Goal: Task Accomplishment & Management: Use online tool/utility

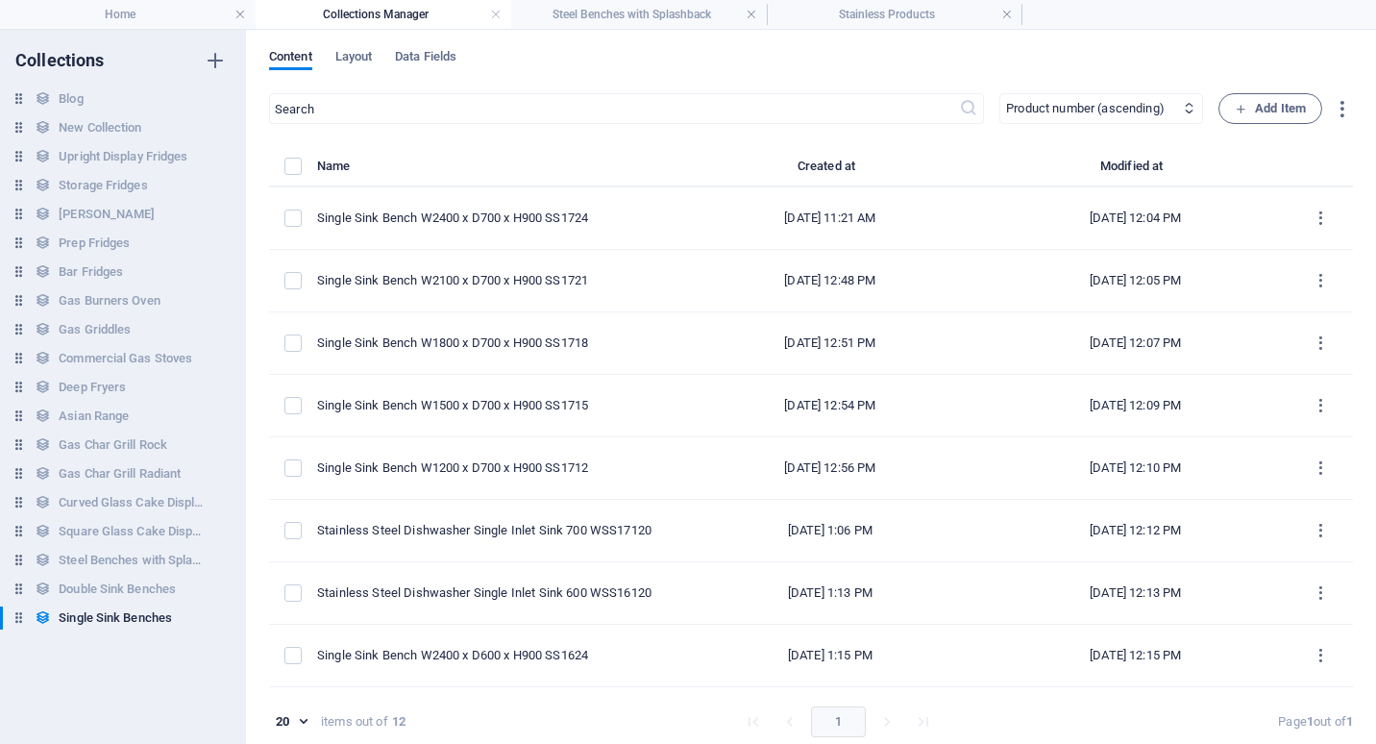
select select "columns.product_number_ASC"
click at [660, 13] on h4 "Steel Benches with Splashback" at bounding box center [639, 14] width 256 height 21
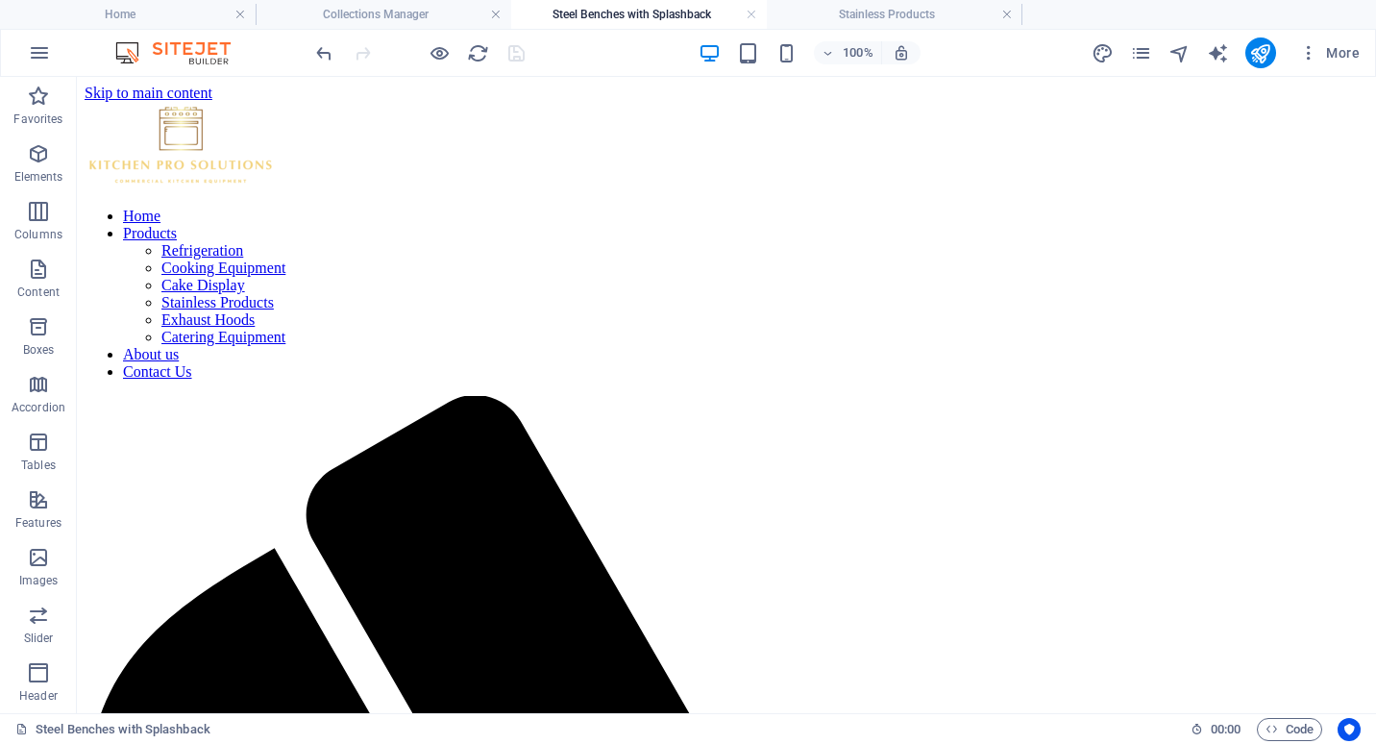
scroll to position [480, 0]
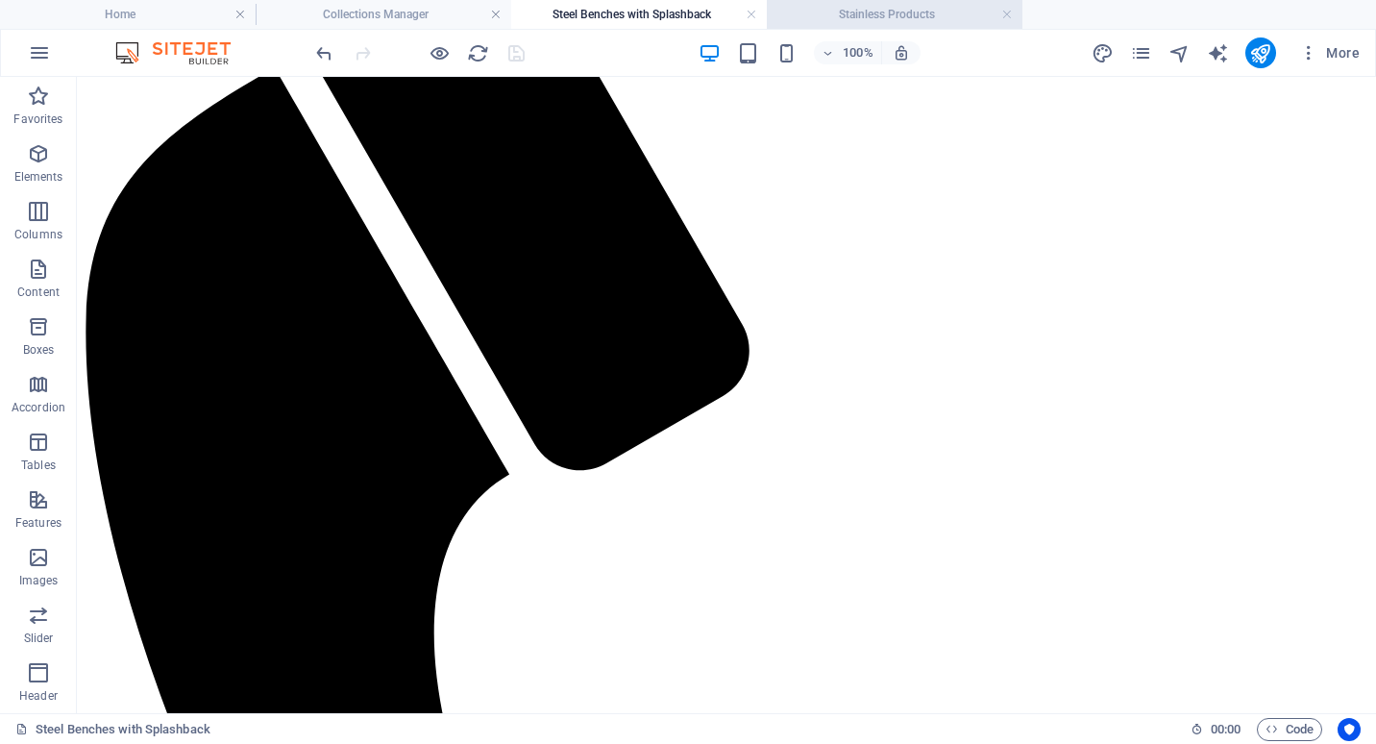
click at [880, 20] on h4 "Stainless Products" at bounding box center [895, 14] width 256 height 21
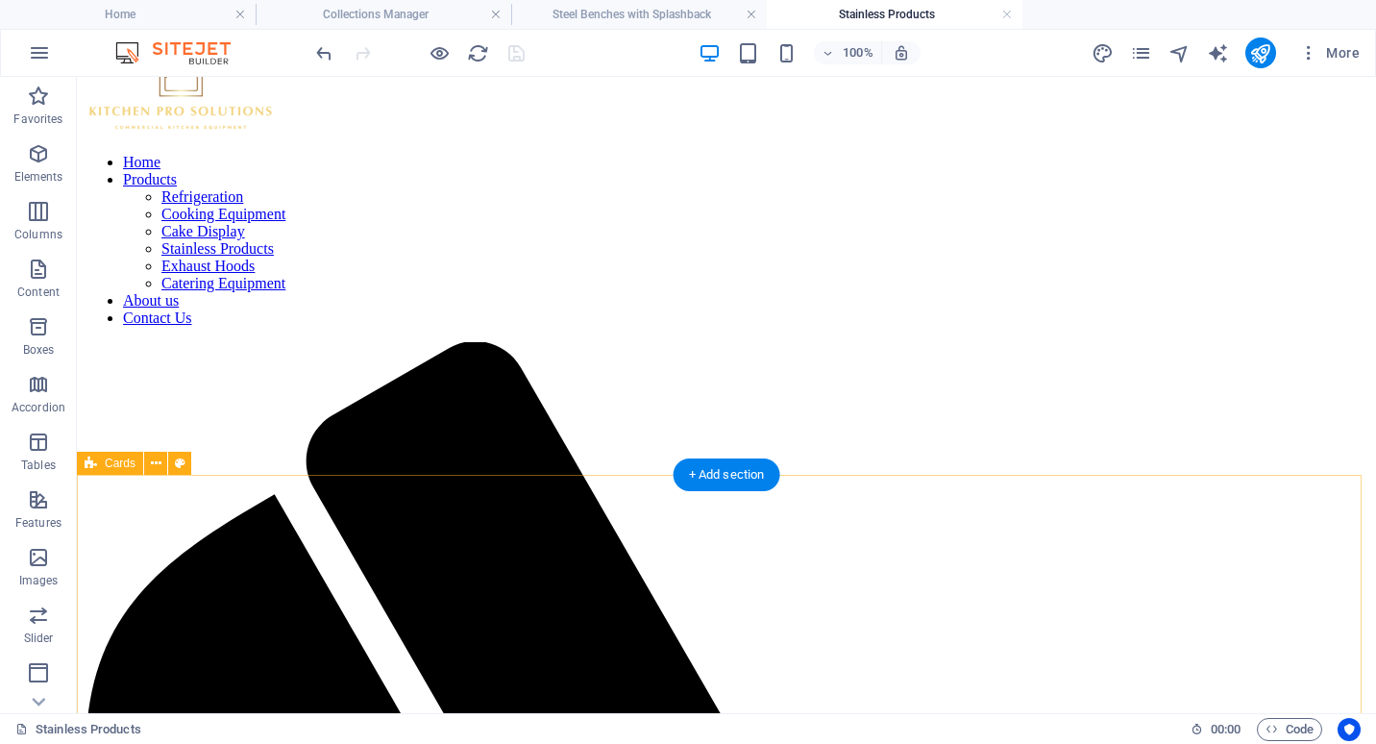
scroll to position [0, 0]
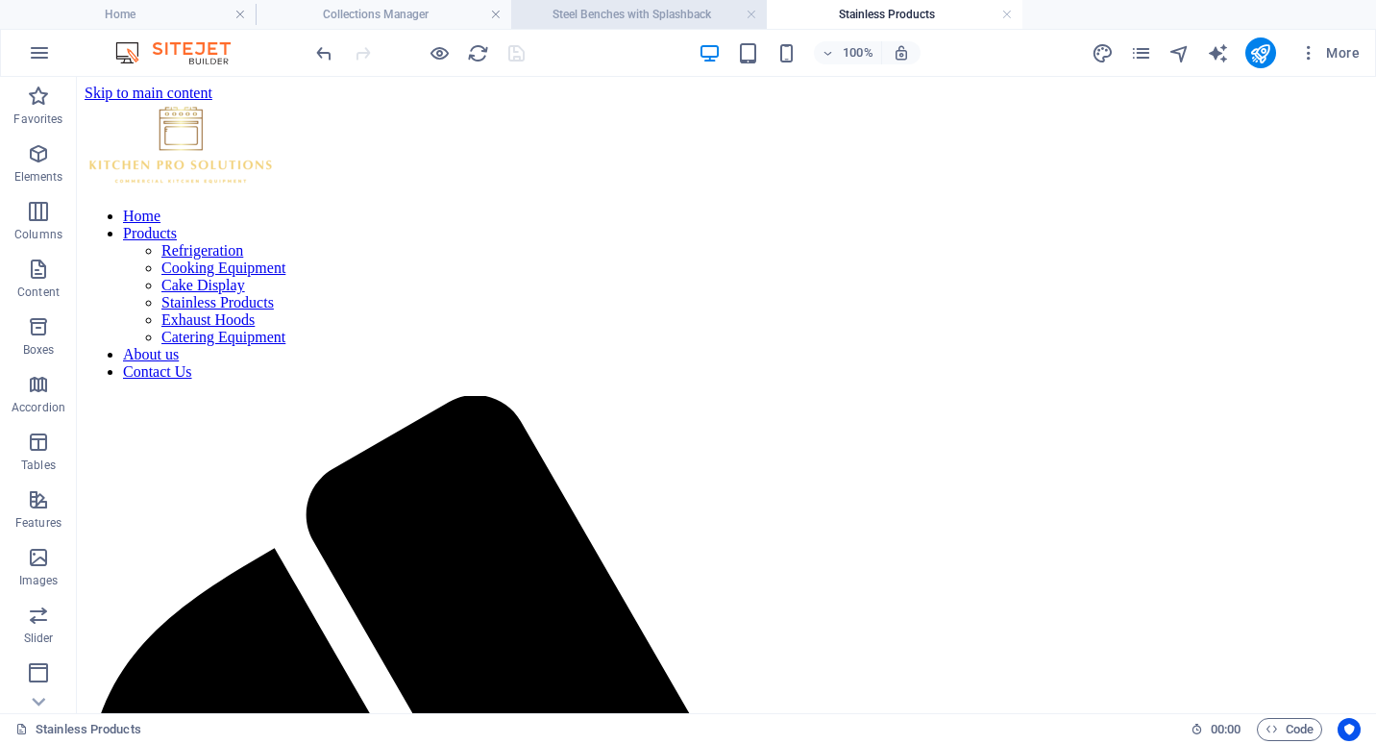
click at [640, 12] on h4 "Steel Benches with Splashback" at bounding box center [639, 14] width 256 height 21
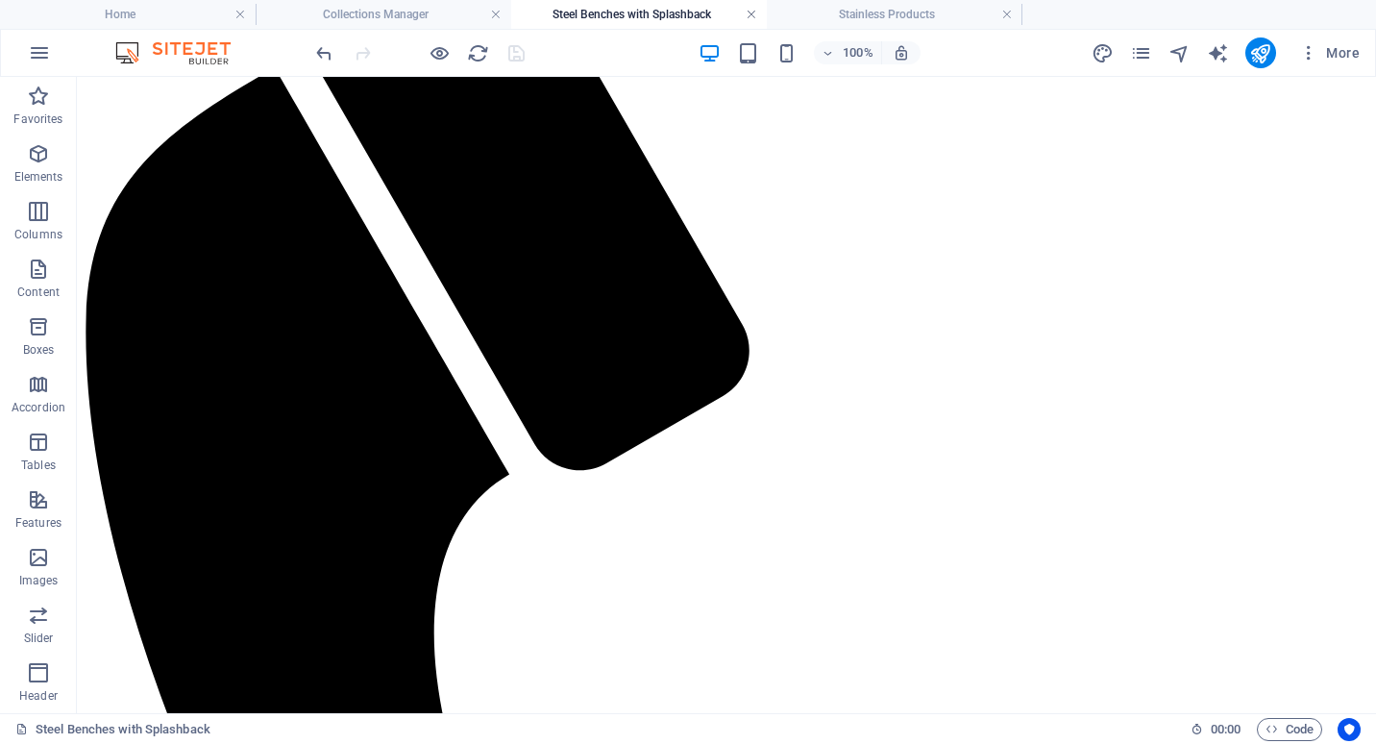
click at [751, 15] on link at bounding box center [752, 15] width 12 height 18
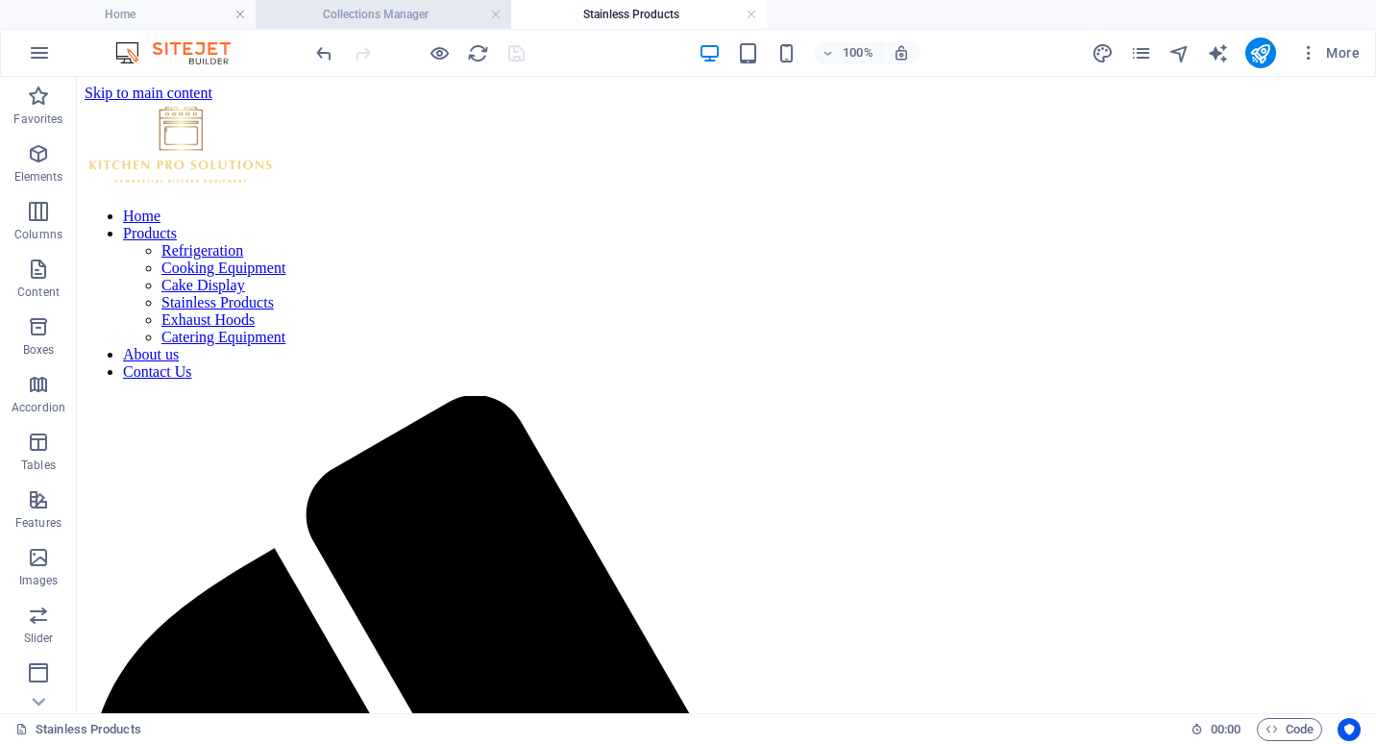
click at [435, 17] on h4 "Collections Manager" at bounding box center [384, 14] width 256 height 21
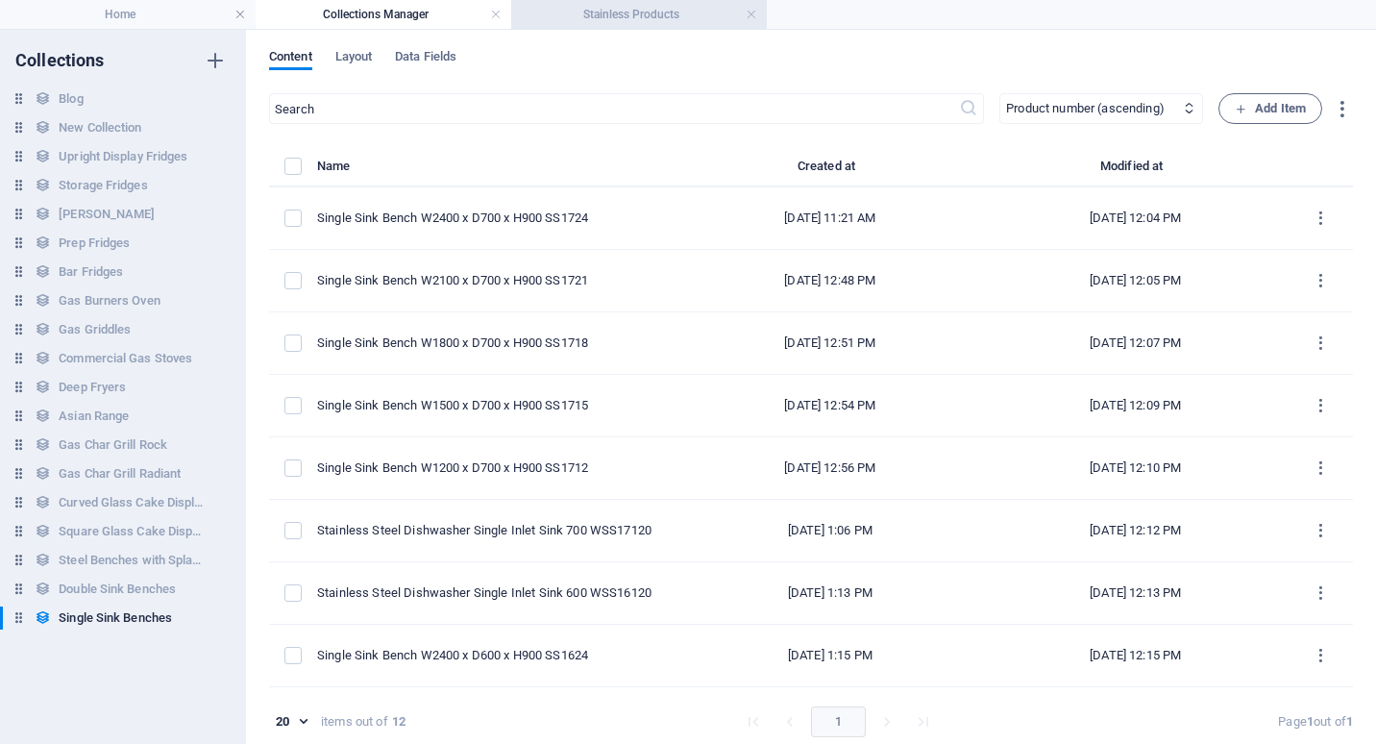
click at [635, 20] on h4 "Stainless Products" at bounding box center [639, 14] width 256 height 21
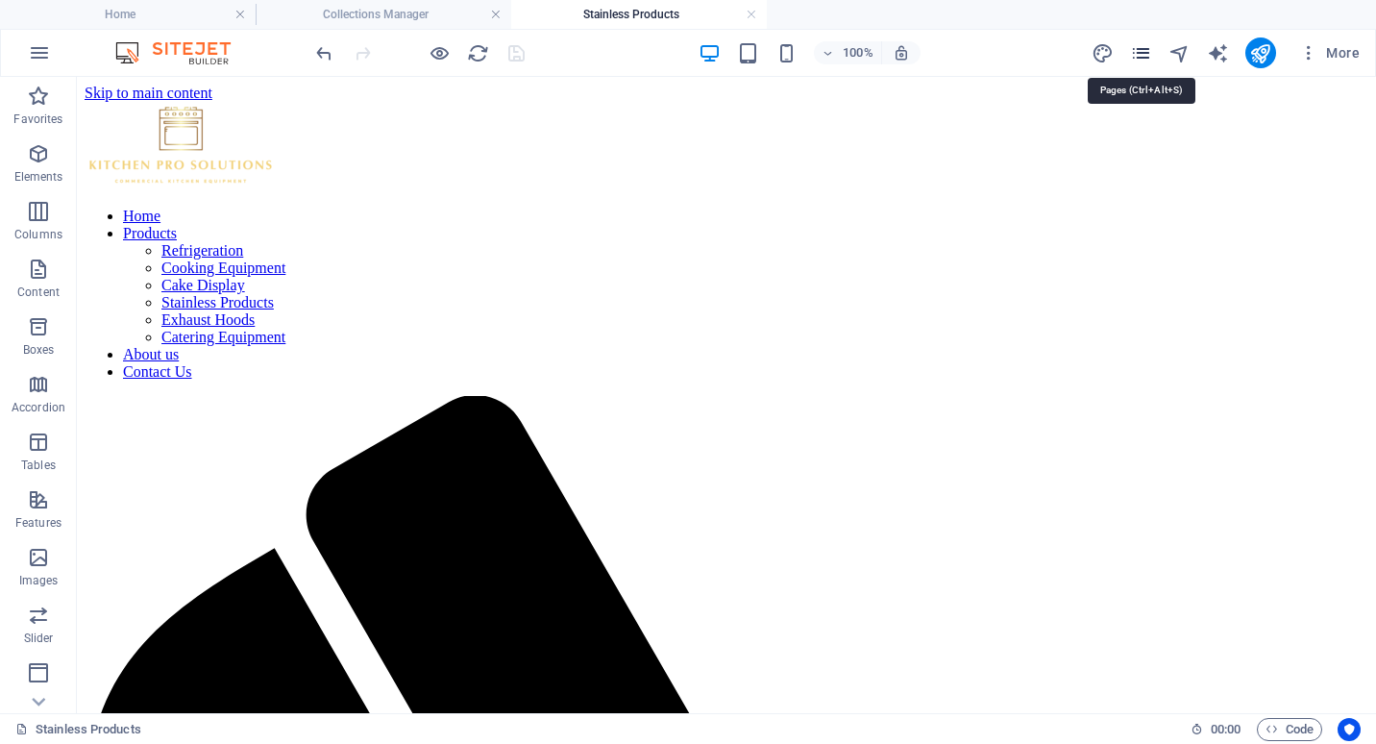
click at [1139, 54] on icon "pages" at bounding box center [1141, 53] width 22 height 22
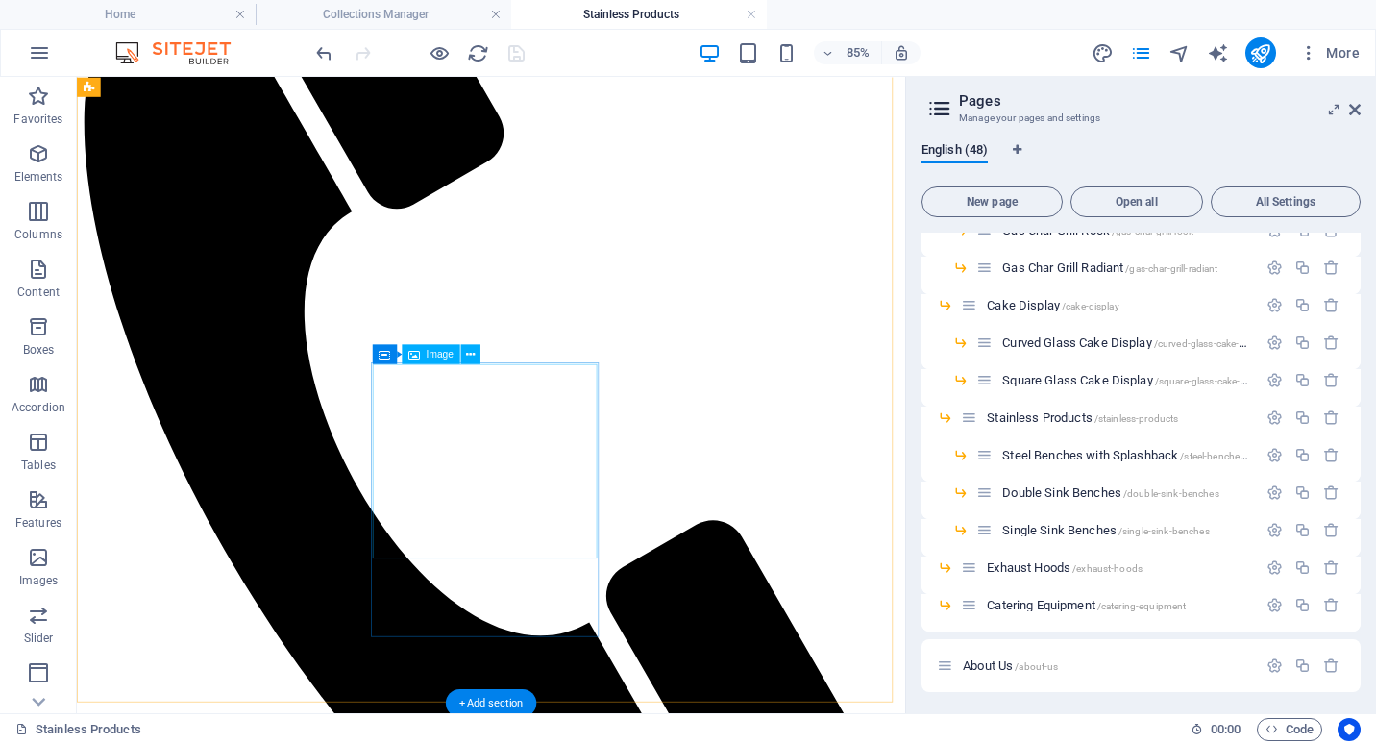
scroll to position [192, 0]
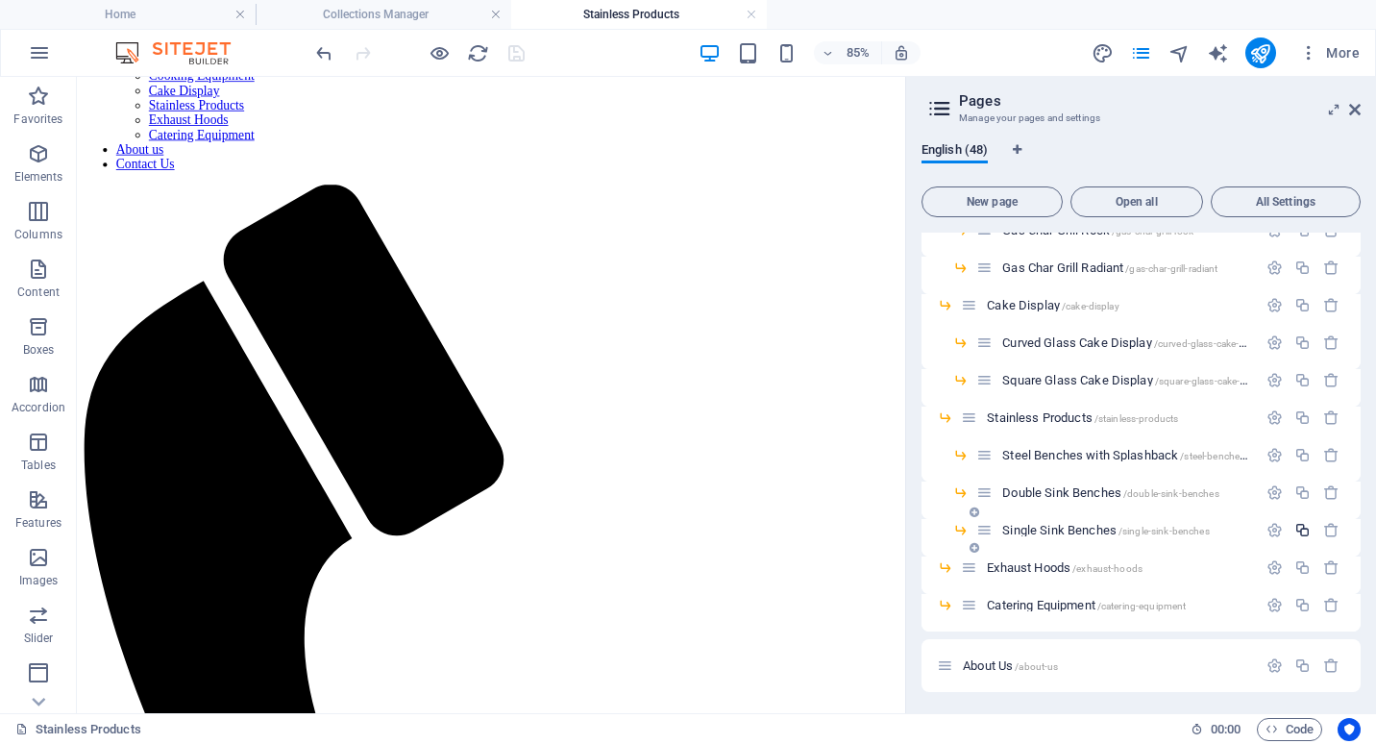
click at [1304, 529] on icon "button" at bounding box center [1302, 530] width 16 height 16
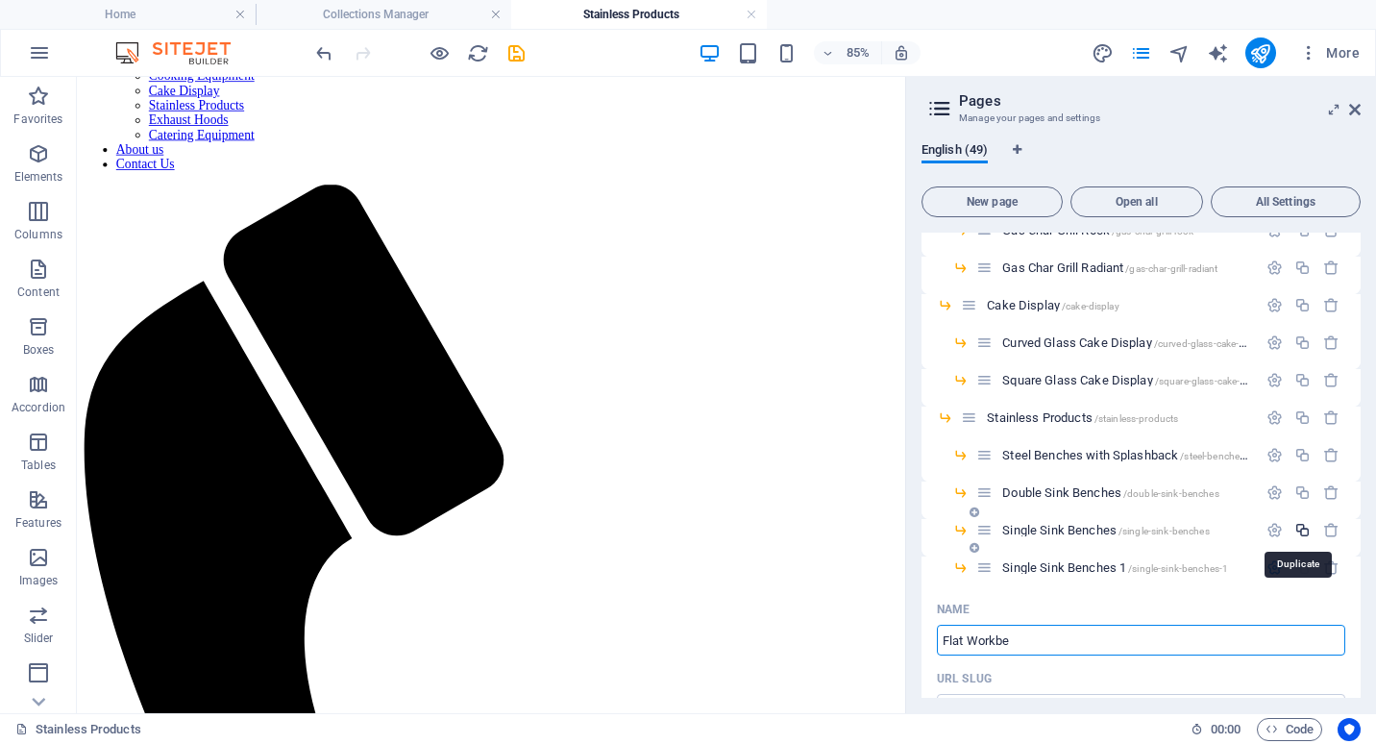
type input "Flat Workben"
type input "/flat-work"
type input "Flat Work"
type input "Flat Workbench"
type input "/flat-workbench"
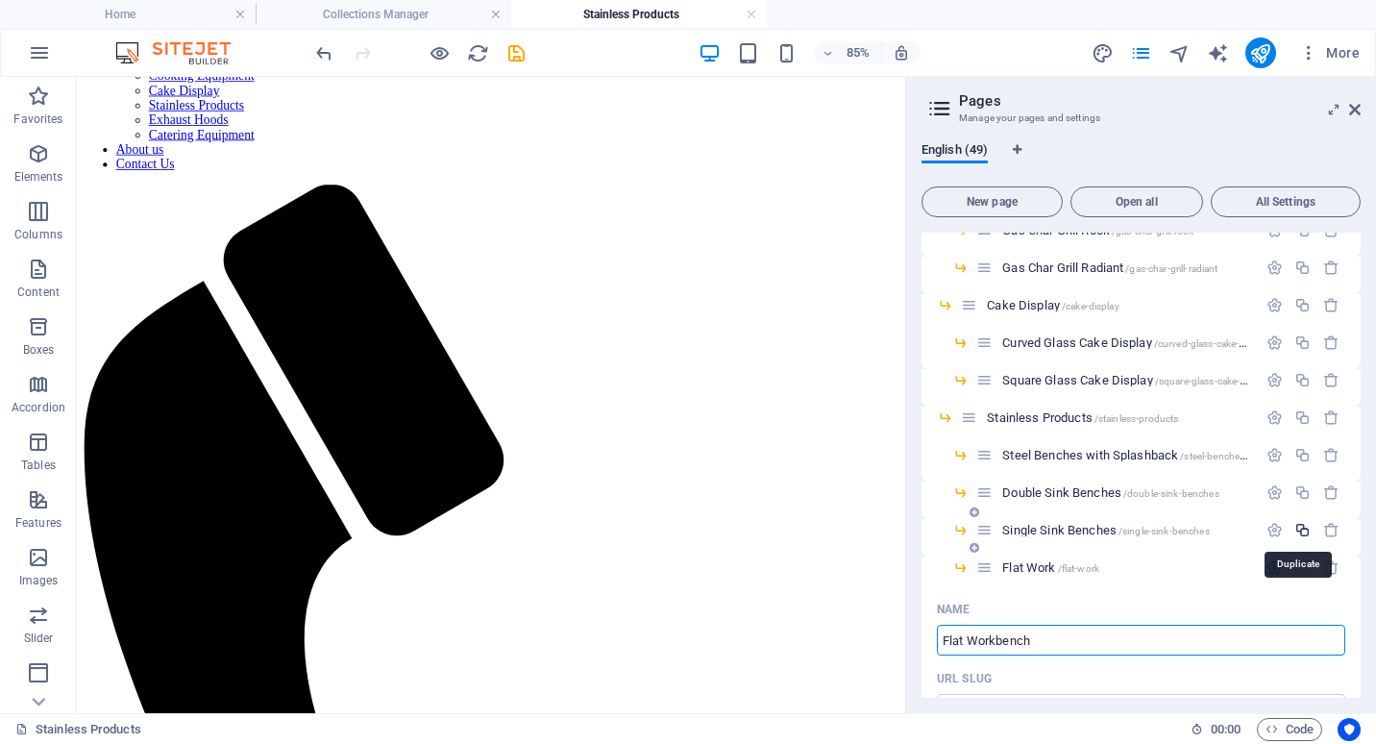
type input "Flat Workbench"
click at [1271, 566] on icon "button" at bounding box center [1275, 567] width 16 height 16
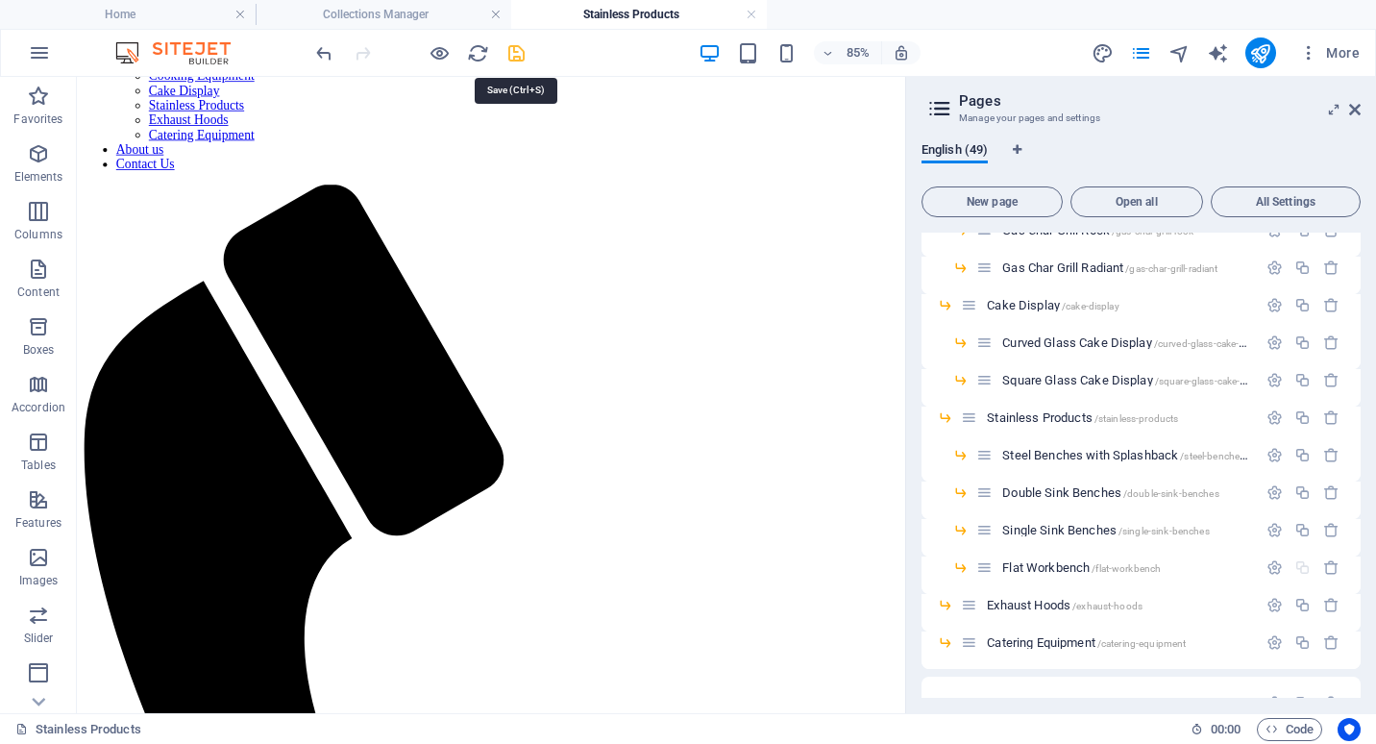
click at [517, 55] on icon "save" at bounding box center [516, 53] width 22 height 22
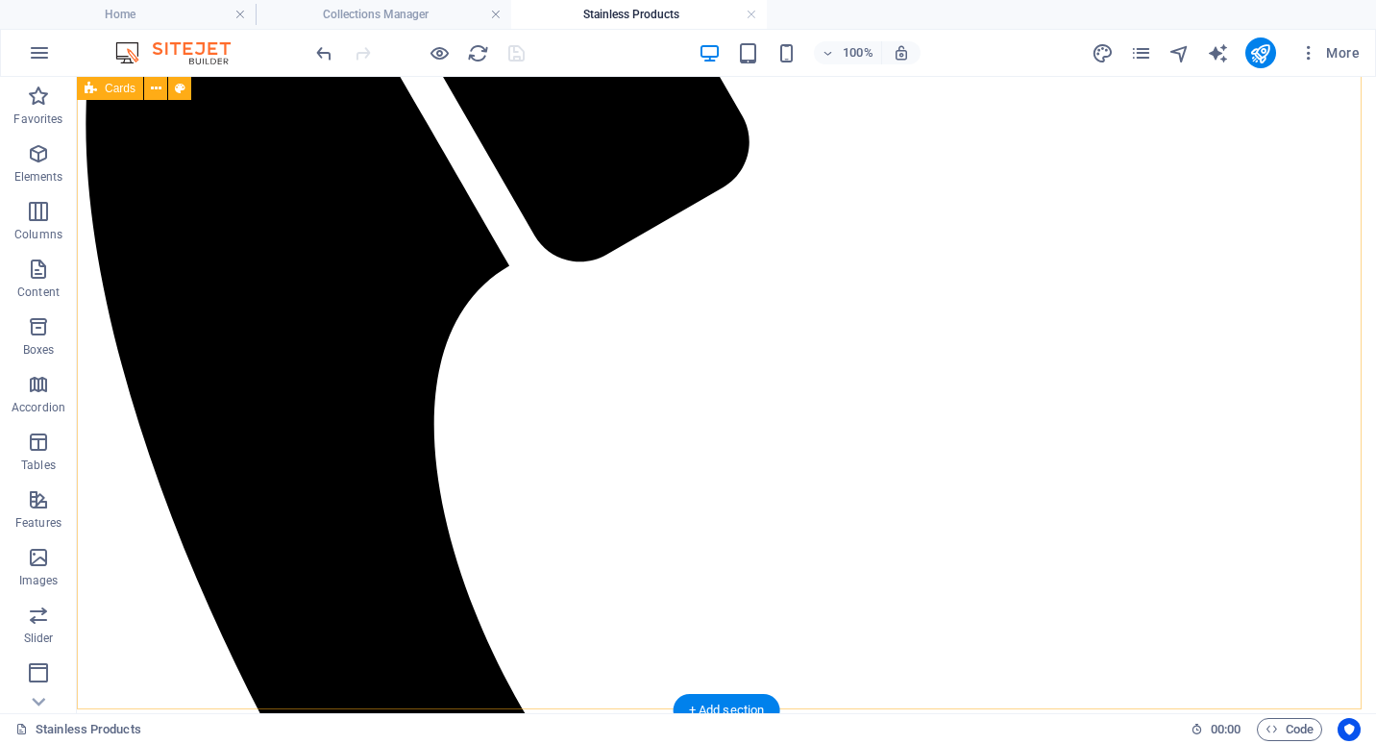
scroll to position [673, 0]
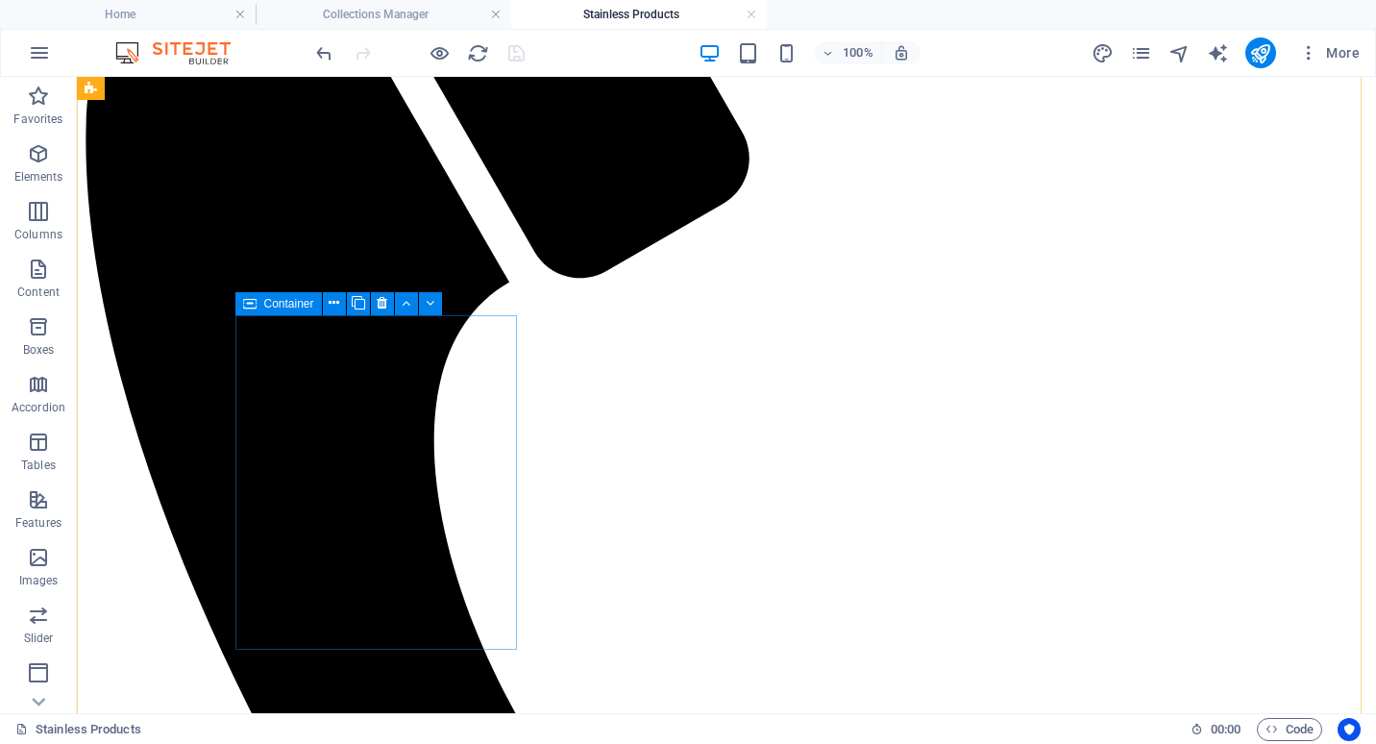
click at [252, 306] on icon at bounding box center [249, 303] width 13 height 23
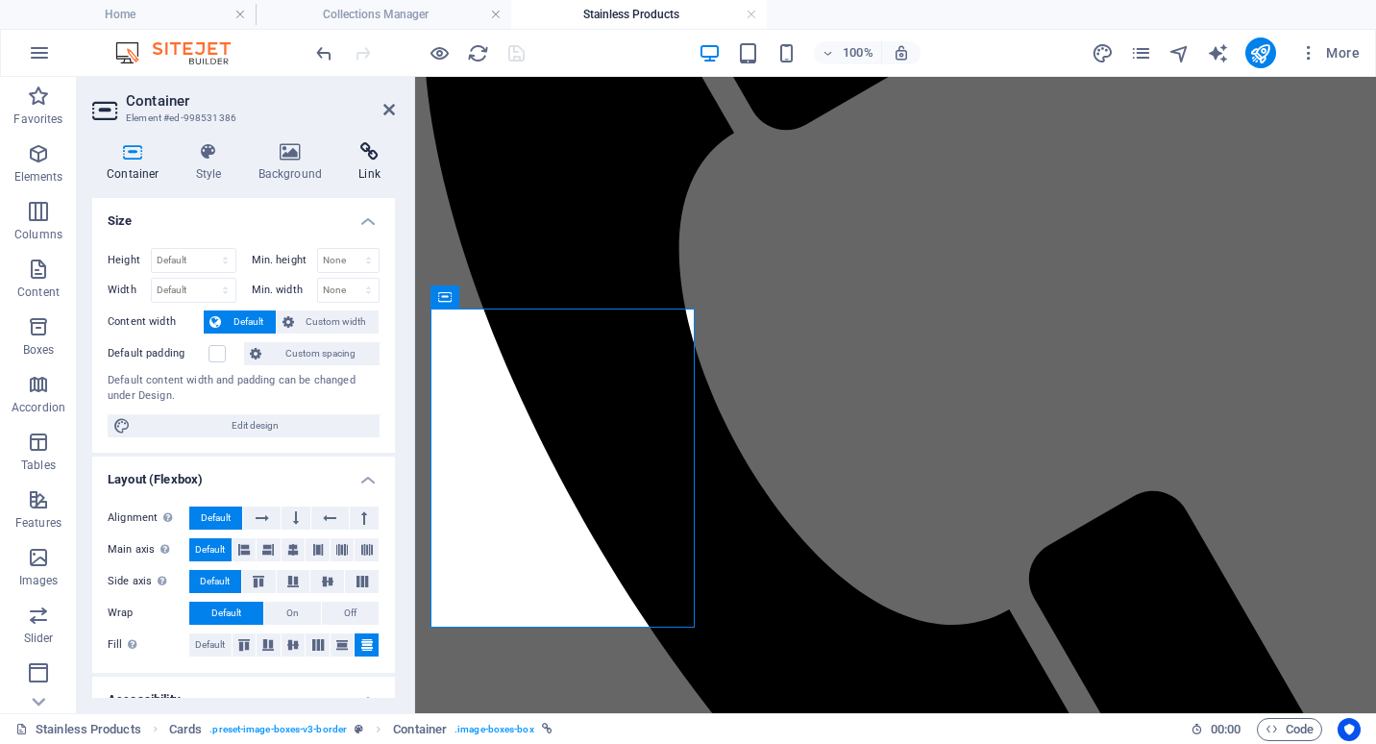
click at [372, 160] on icon at bounding box center [369, 151] width 51 height 19
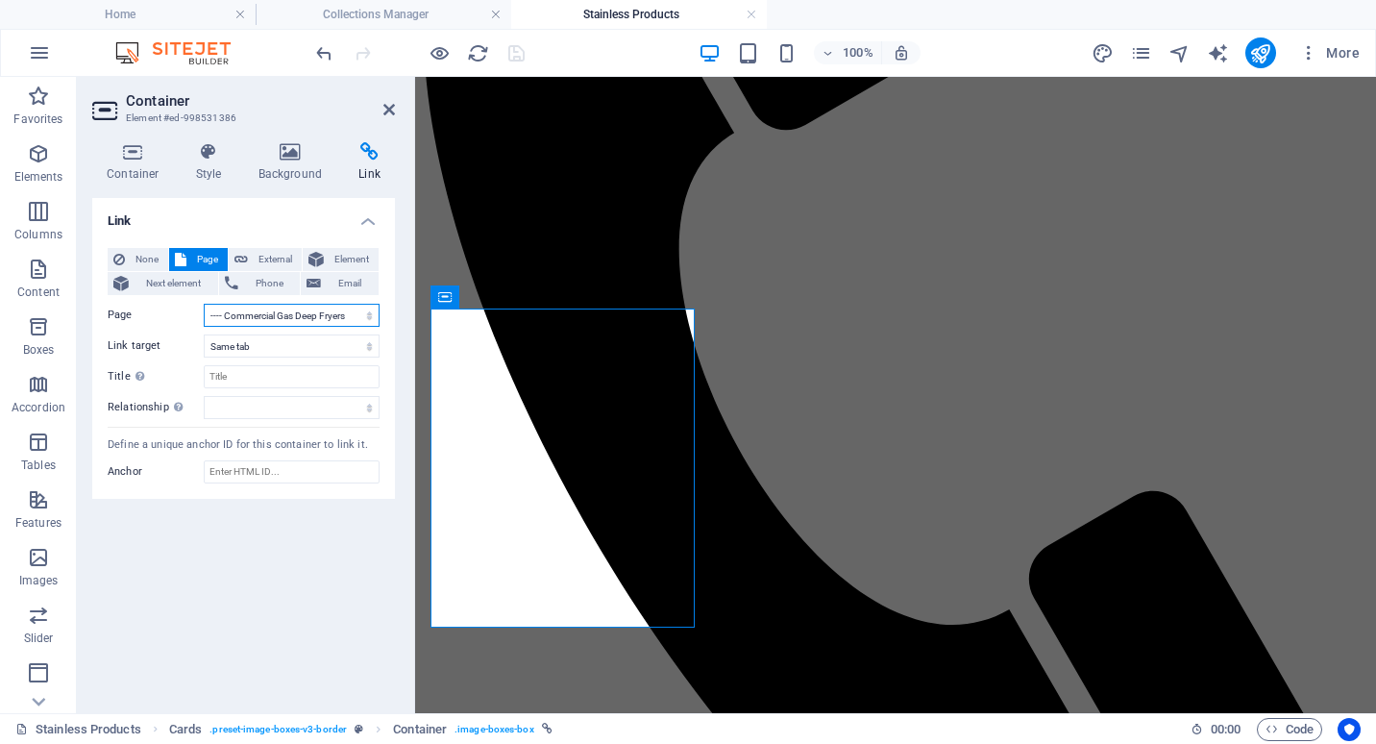
click at [287, 312] on select "Home Products -- Refrigeration ---- Upright Display Fridges ---- Storage Fridge…" at bounding box center [292, 315] width 176 height 23
click at [204, 304] on select "Home Products -- Refrigeration ---- Upright Display Fridges ---- Storage Fridge…" at bounding box center [292, 315] width 176 height 23
click at [308, 315] on select "Home Products -- Refrigeration ---- Upright Display Fridges ---- Storage Fridge…" at bounding box center [292, 315] width 176 height 23
select select "23"
click at [204, 304] on select "Home Products -- Refrigeration ---- Upright Display Fridges ---- Storage Fridge…" at bounding box center [292, 315] width 176 height 23
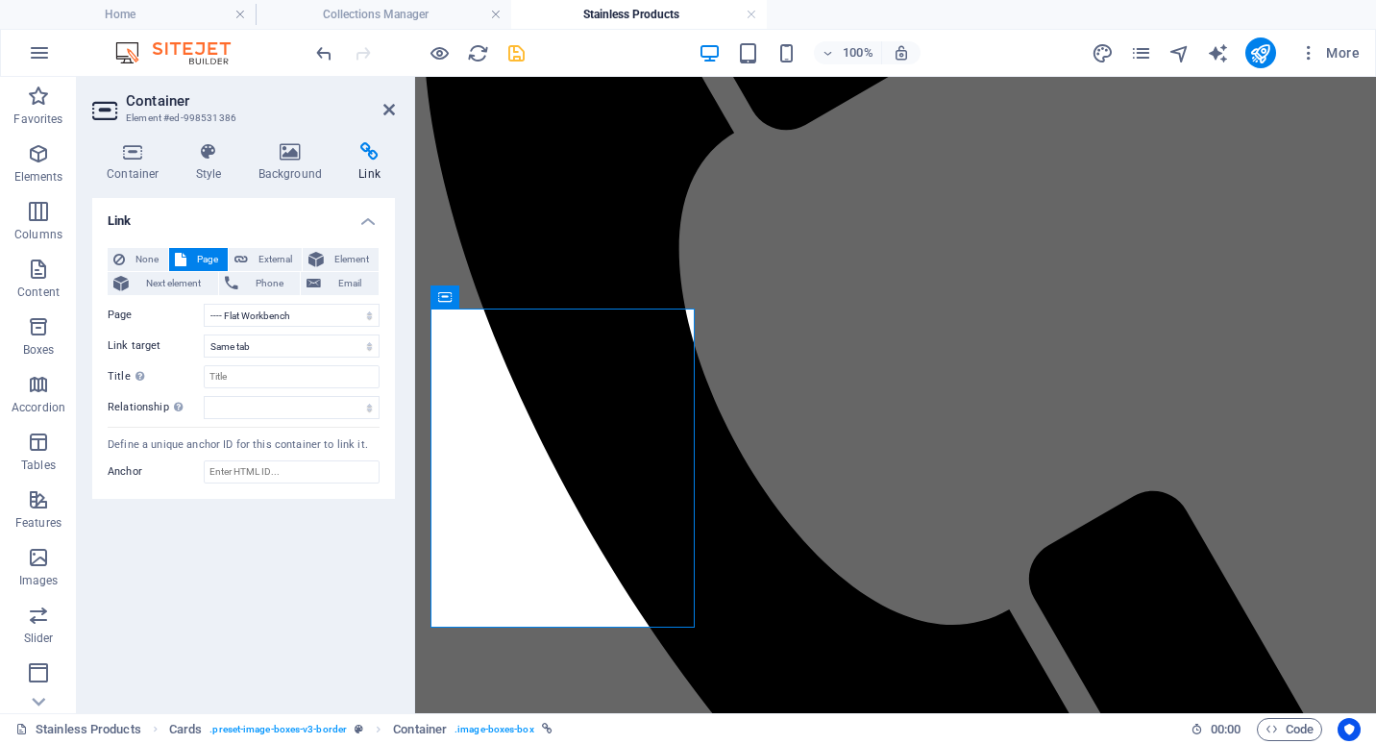
click at [305, 576] on div "Link None Page External Element Next element Phone Email Page Home Products -- …" at bounding box center [243, 448] width 303 height 500
click at [513, 59] on icon "save" at bounding box center [516, 53] width 22 height 22
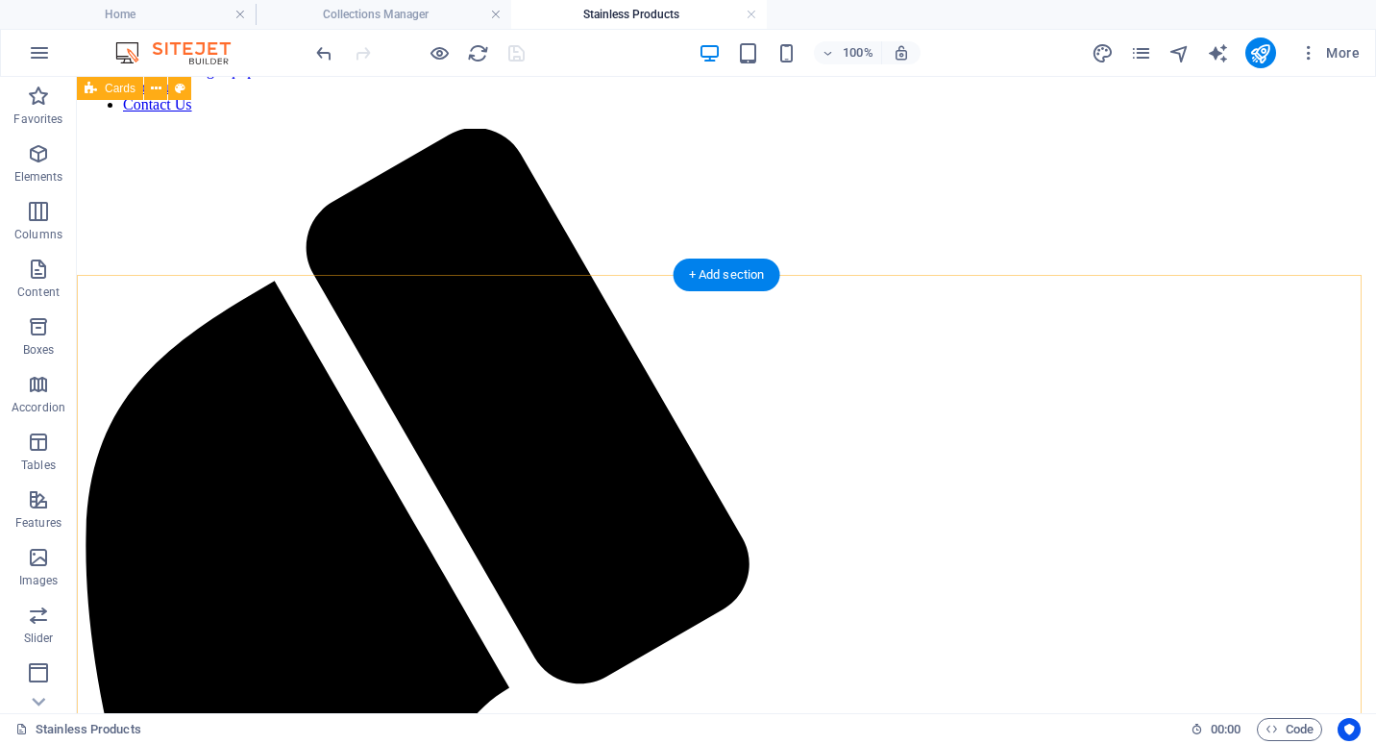
scroll to position [192, 0]
